Goal: Information Seeking & Learning: Learn about a topic

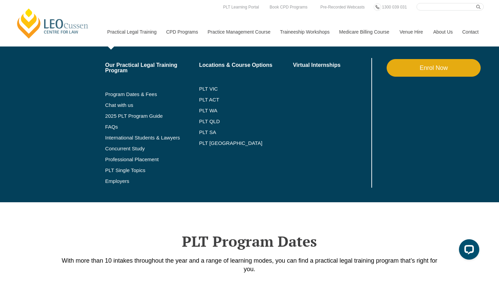
click at [139, 32] on link "Practical Legal Training" at bounding box center [131, 31] width 59 height 29
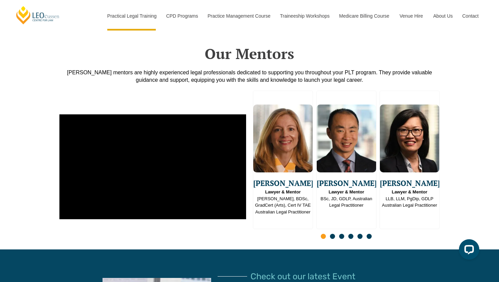
scroll to position [1691, 0]
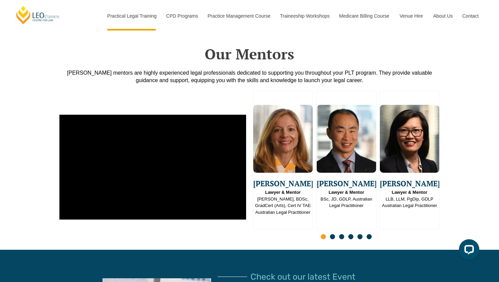
click at [331, 234] on span "Go to slide 2" at bounding box center [332, 236] width 5 height 5
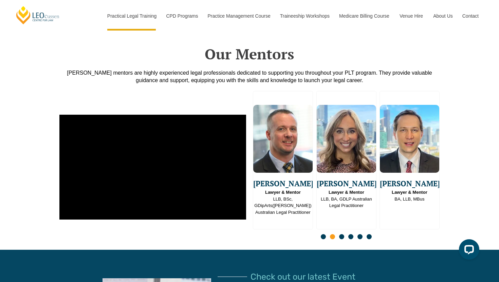
click at [339, 234] on span "Go to slide 3" at bounding box center [341, 236] width 5 height 5
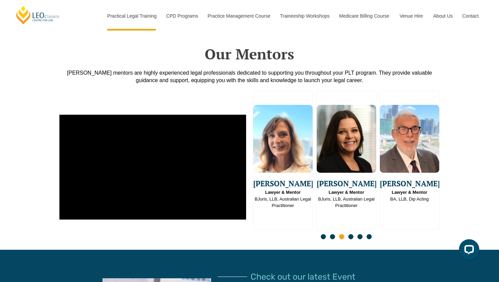
click at [351, 234] on span "Go to slide 4" at bounding box center [351, 236] width 5 height 5
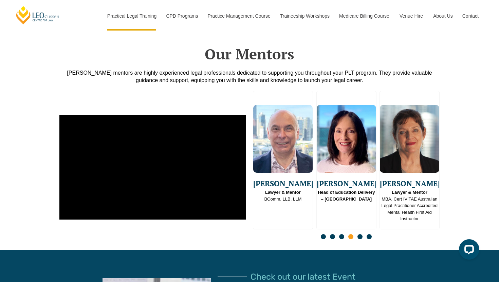
click at [361, 234] on span "Go to slide 5" at bounding box center [360, 236] width 5 height 5
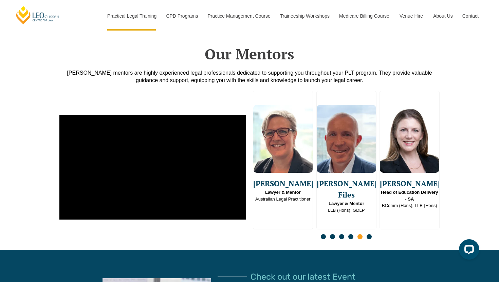
click at [371, 234] on span "Go to slide 6" at bounding box center [369, 236] width 5 height 5
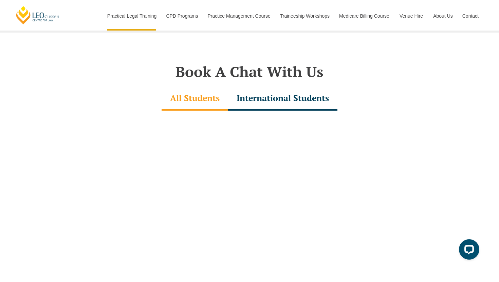
scroll to position [2073, 0]
click at [440, 126] on div at bounding box center [249, 241] width 387 height 263
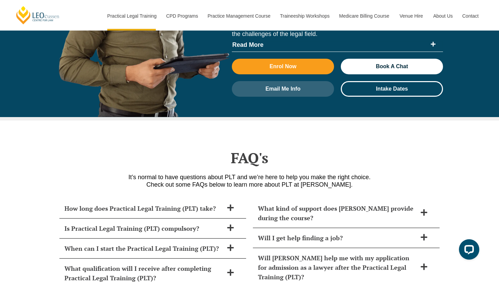
scroll to position [2806, 0]
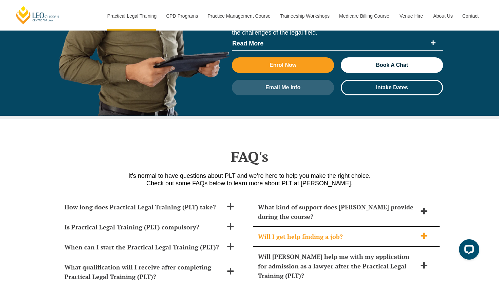
click at [424, 227] on div "Will I get help finding a job?" at bounding box center [346, 237] width 187 height 20
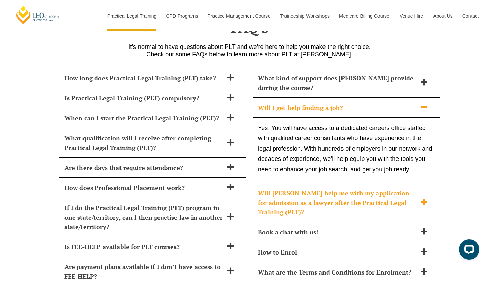
scroll to position [2936, 0]
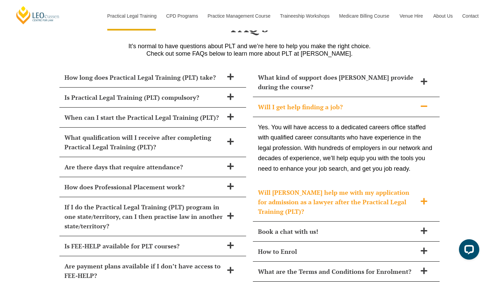
click at [425, 198] on icon at bounding box center [424, 201] width 6 height 6
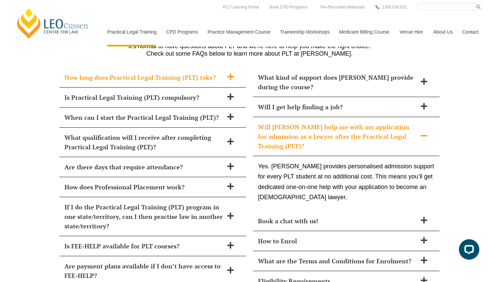
click at [230, 68] on div "How long does Practical Legal Training (PLT) take?" at bounding box center [152, 78] width 187 height 20
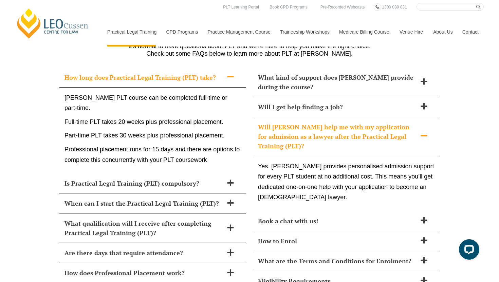
click at [231, 73] on icon at bounding box center [230, 76] width 7 height 7
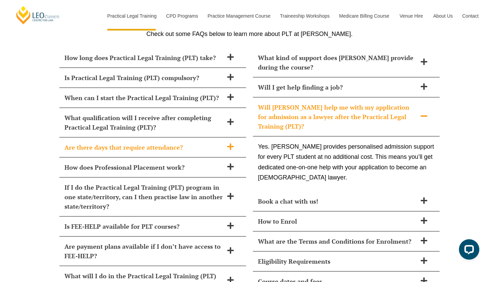
scroll to position [2958, 0]
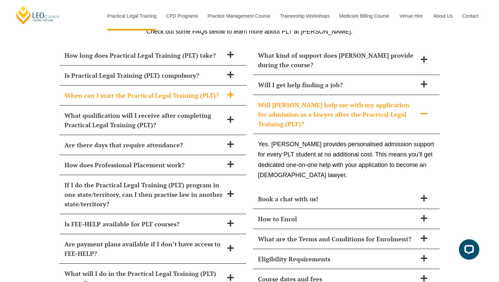
click at [227, 91] on span at bounding box center [231, 95] width 14 height 8
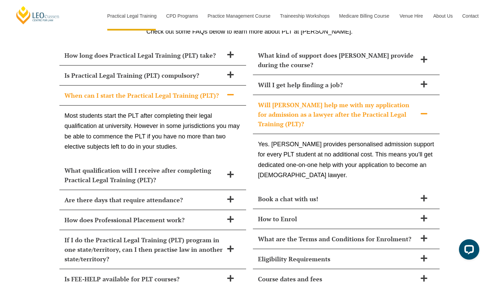
click at [227, 91] on icon at bounding box center [230, 94] width 7 height 7
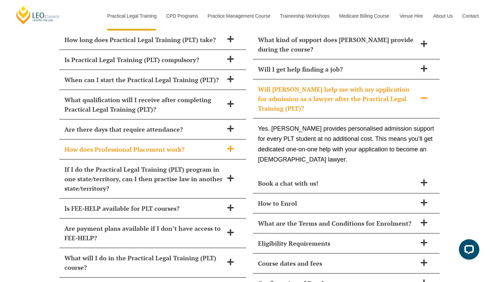
scroll to position [2974, 0]
